Goal: Browse casually

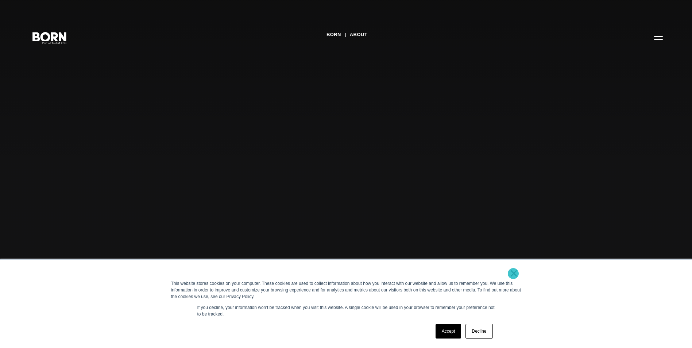
click at [514, 274] on link "×" at bounding box center [514, 273] width 9 height 7
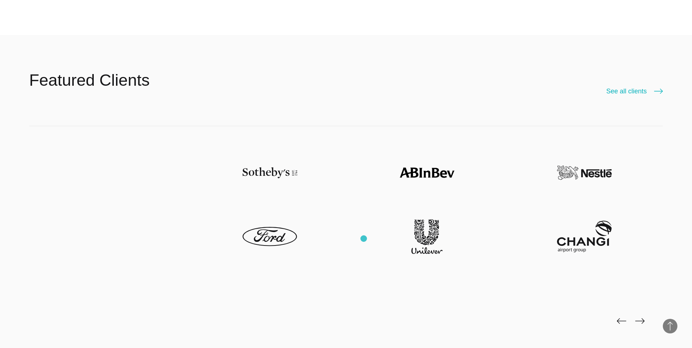
scroll to position [1898, 0]
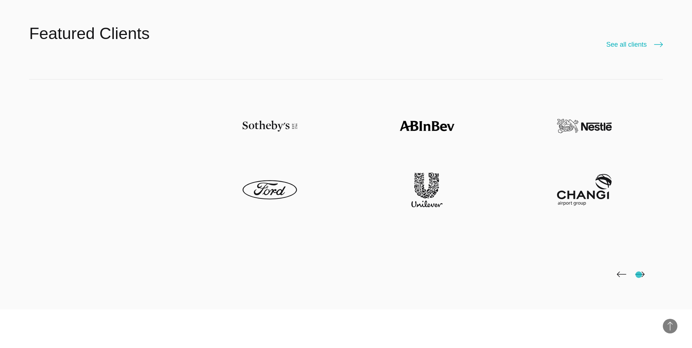
click at [639, 275] on img at bounding box center [639, 275] width 9 height 6
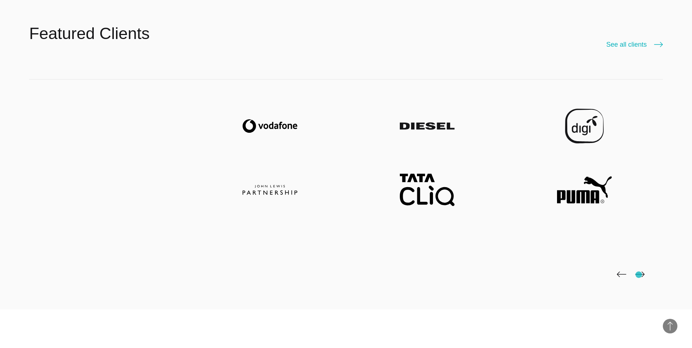
click at [639, 275] on img at bounding box center [639, 275] width 9 height 6
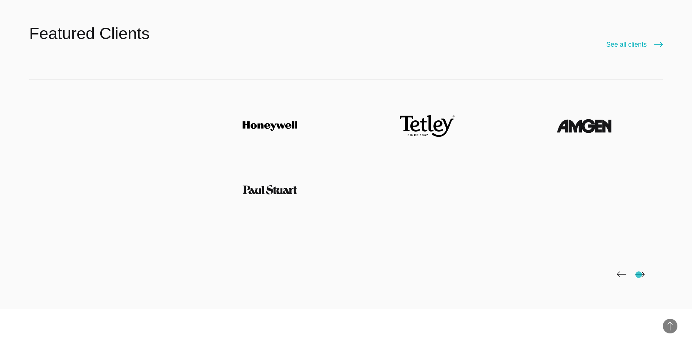
click at [639, 275] on img at bounding box center [639, 275] width 9 height 6
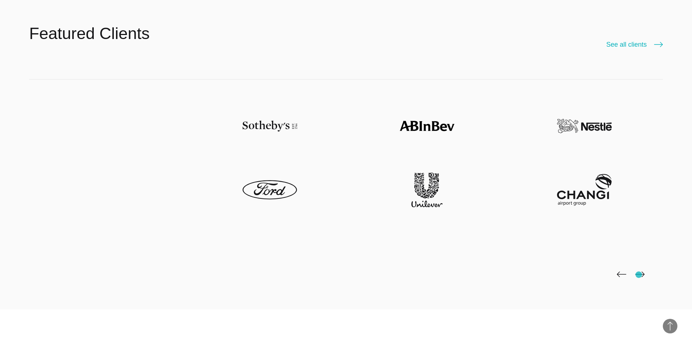
click at [639, 275] on img at bounding box center [639, 275] width 9 height 6
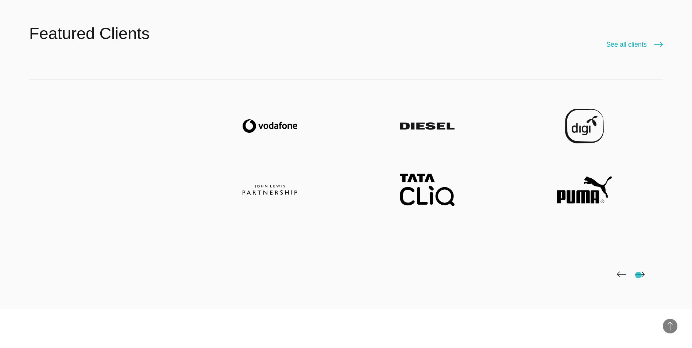
click at [639, 275] on img at bounding box center [639, 275] width 9 height 6
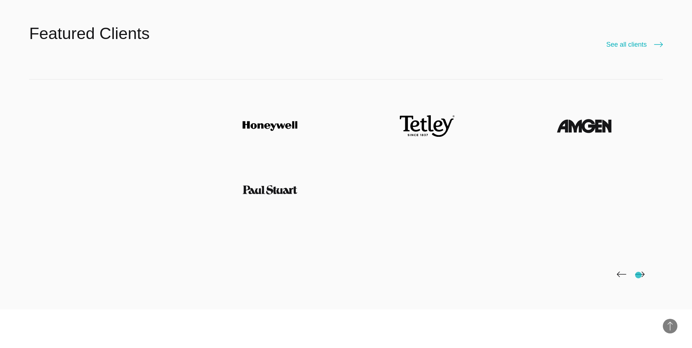
click at [639, 275] on img at bounding box center [639, 275] width 9 height 6
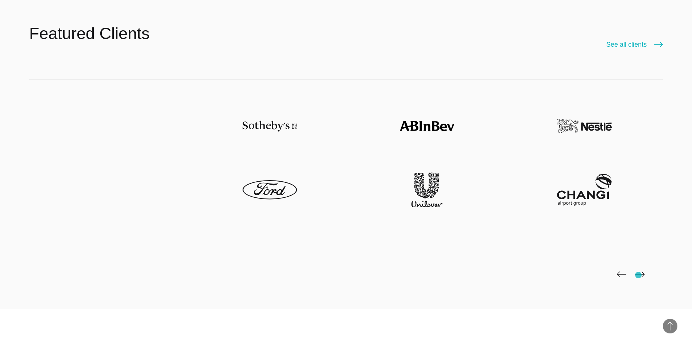
click at [639, 275] on img at bounding box center [639, 275] width 9 height 6
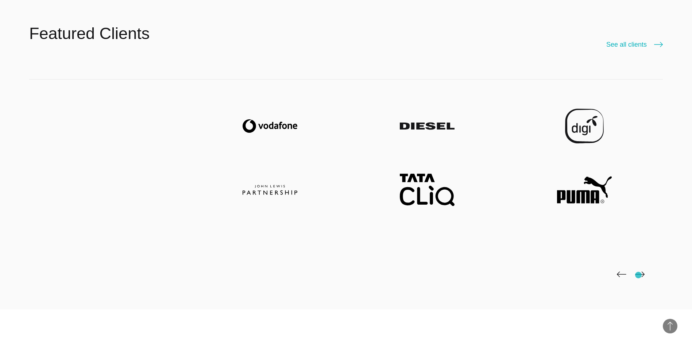
click at [639, 275] on img at bounding box center [639, 275] width 9 height 6
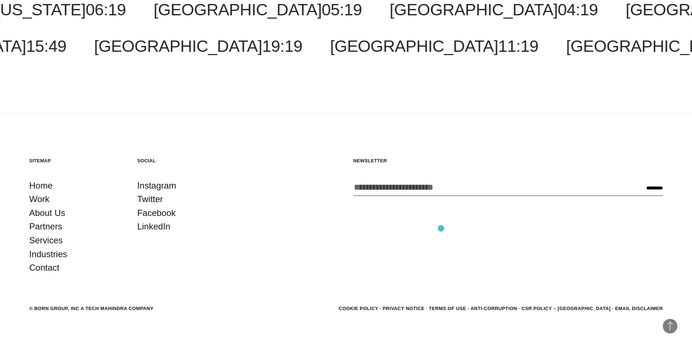
scroll to position [2814, 0]
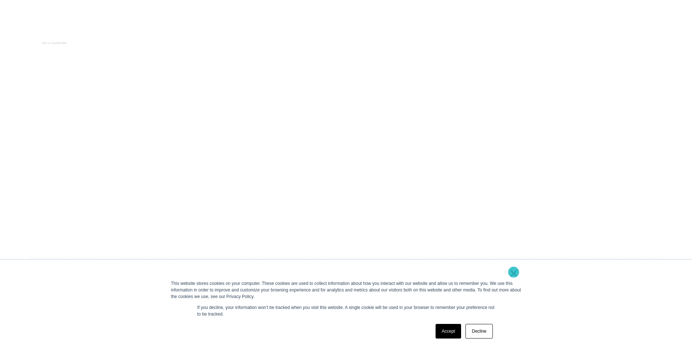
click at [514, 272] on link "×" at bounding box center [514, 273] width 9 height 7
